Goal: Task Accomplishment & Management: Complete application form

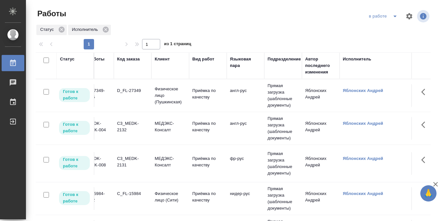
scroll to position [0, 108]
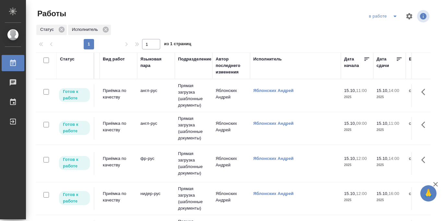
click at [399, 58] on icon at bounding box center [399, 59] width 6 height 6
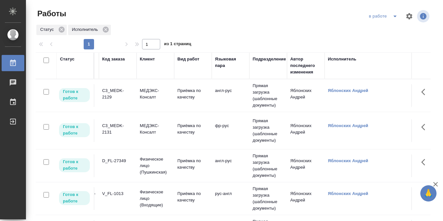
scroll to position [0, 0]
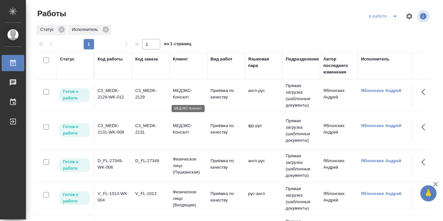
click at [198, 94] on p "МЕДЭКС-Консалт" at bounding box center [188, 93] width 31 height 13
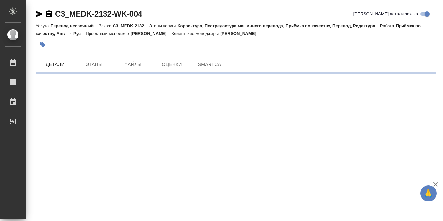
click at [42, 43] on icon "button" at bounding box center [43, 45] width 6 height 6
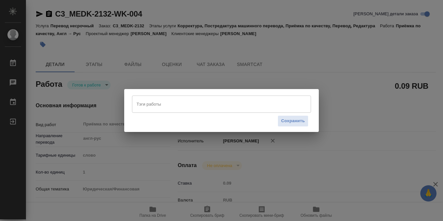
type textarea "x"
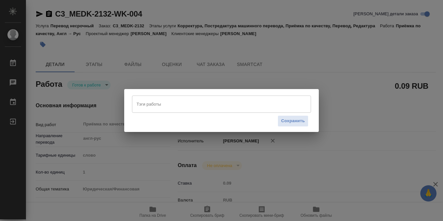
type textarea "x"
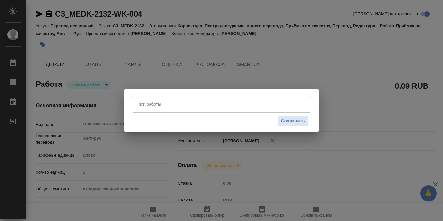
click at [163, 106] on input "Тэги работы" at bounding box center [215, 103] width 161 height 11
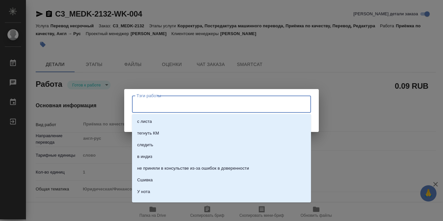
type textarea "x"
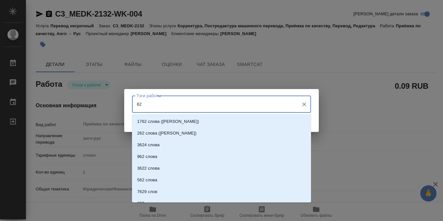
type input "628"
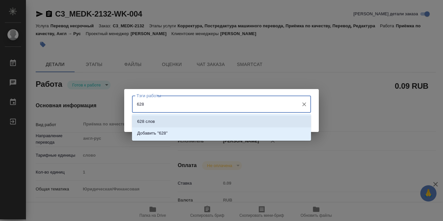
click at [164, 120] on li "628 слов" at bounding box center [221, 121] width 179 height 12
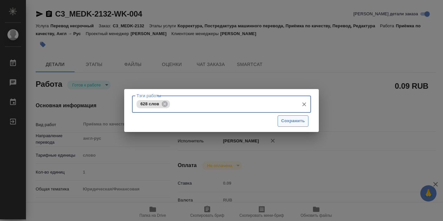
click at [286, 121] on span "Сохранить" at bounding box center [293, 120] width 24 height 7
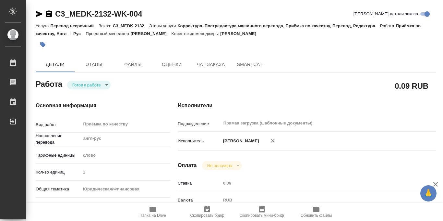
type input "readyForWork"
type textarea "Приёмка по качеству"
type textarea "x"
type input "англ-рус"
type input "5a8b1489cc6b4906c91bfd90"
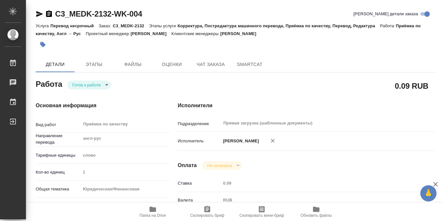
type input "1"
type input "yr-fn"
type input "5f647205b73bc97568ca66bf"
checkbox input "true"
type input "15.10.2025 09:00"
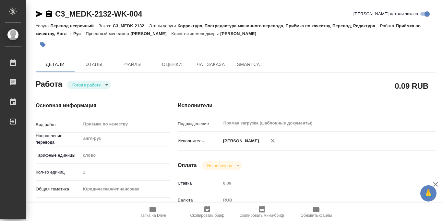
type input "[DATE] 11:00"
type input "15.10.2025 12:00"
type input "Прямая загрузка (шаблонные документы)"
type input "notPayed"
type input "0.09"
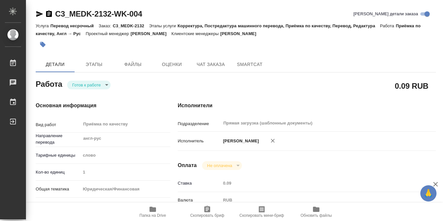
type input "RUB"
type input "[PERSON_NAME]"
type textarea "x"
type textarea "/Clients/МЕДЭКС-Консалт/Orders/C3_MEDK-2132/Corrected/C3_MEDK-2132-WK-004"
type textarea "x"
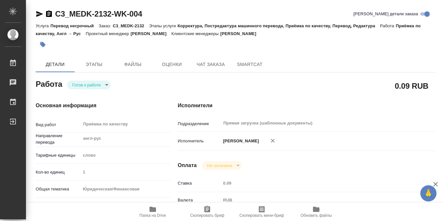
type input "C3_MEDK-2132"
type input "Перевод несрочный"
type input "Корректура, Постредактура машинного перевода, Приёмка по качеству, Перевод, Ред…"
type input "[PERSON_NAME]"
type input "Оксютович Ирина"
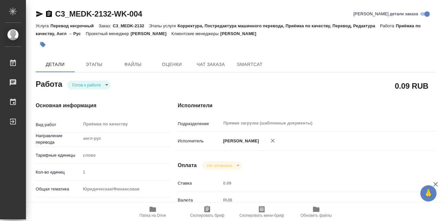
type input "/Clients/МЕДЭКС-Консалт/Orders/C3_MEDK-2132"
type textarea "x"
type textarea "перевод англ-рус и франц-рус под нот правильный перевод названия компании в зая…"
type textarea "x"
click at [108, 85] on body "🙏 .cls-1 fill:#fff; AWATERA Iablonskikh Andrei Работы 0 Чаты График Выйти C3_ME…" at bounding box center [221, 110] width 443 height 221
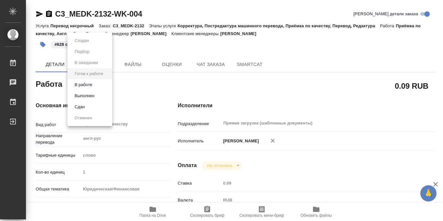
type textarea "x"
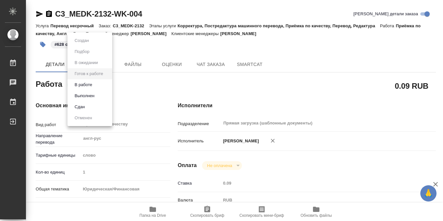
type textarea "x"
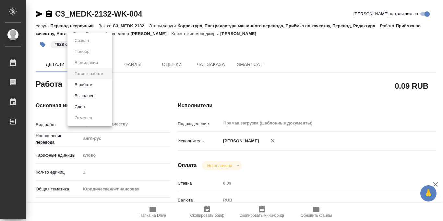
type textarea "x"
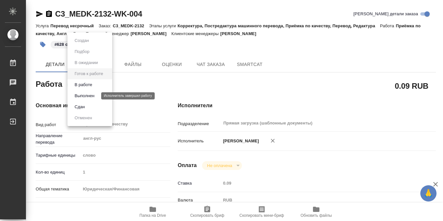
click at [90, 96] on button "Выполнен" at bounding box center [85, 95] width 24 height 7
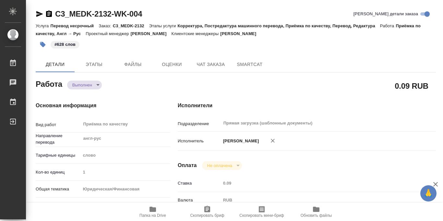
type textarea "x"
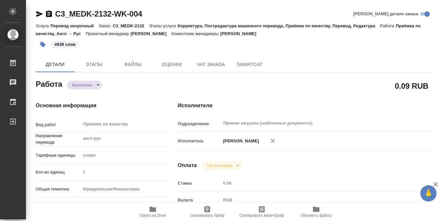
type textarea "x"
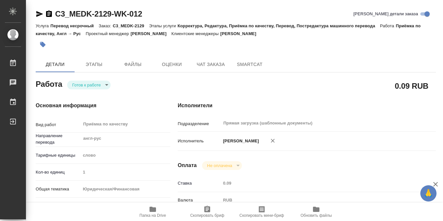
scroll to position [346, 0]
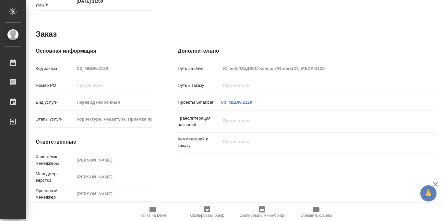
click at [153, 212] on icon "button" at bounding box center [153, 209] width 8 height 8
